Goal: Task Accomplishment & Management: Manage account settings

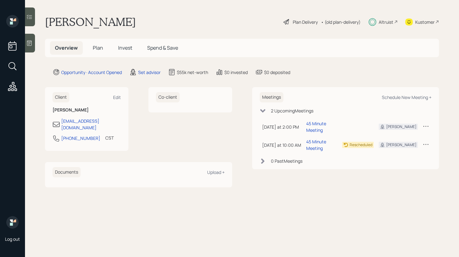
click at [104, 48] on h5 "Plan" at bounding box center [98, 47] width 20 height 13
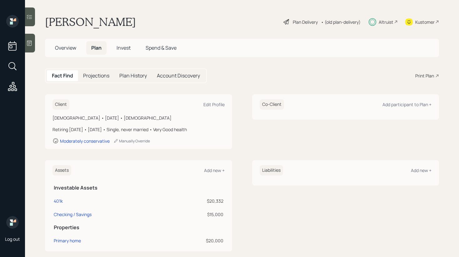
click at [56, 52] on h5 "Overview" at bounding box center [65, 47] width 31 height 13
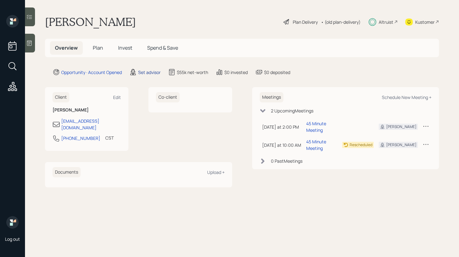
click at [139, 71] on div "Set advisor" at bounding box center [149, 72] width 22 height 7
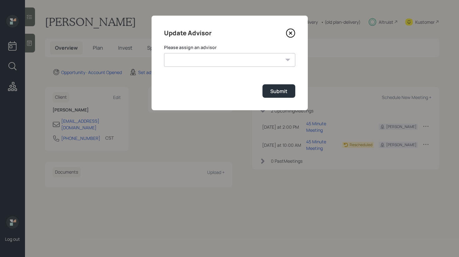
click at [220, 66] on select "[PERSON_NAME] [PERSON_NAME] End [PERSON_NAME] [PERSON_NAME] [PERSON_NAME] [PERS…" at bounding box center [229, 60] width 131 height 14
click at [288, 30] on icon at bounding box center [290, 33] width 8 height 8
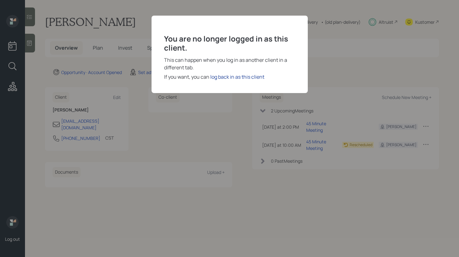
click at [222, 78] on div "log back in as this client" at bounding box center [237, 76] width 54 height 7
